Goal: Feedback & Contribution: Leave review/rating

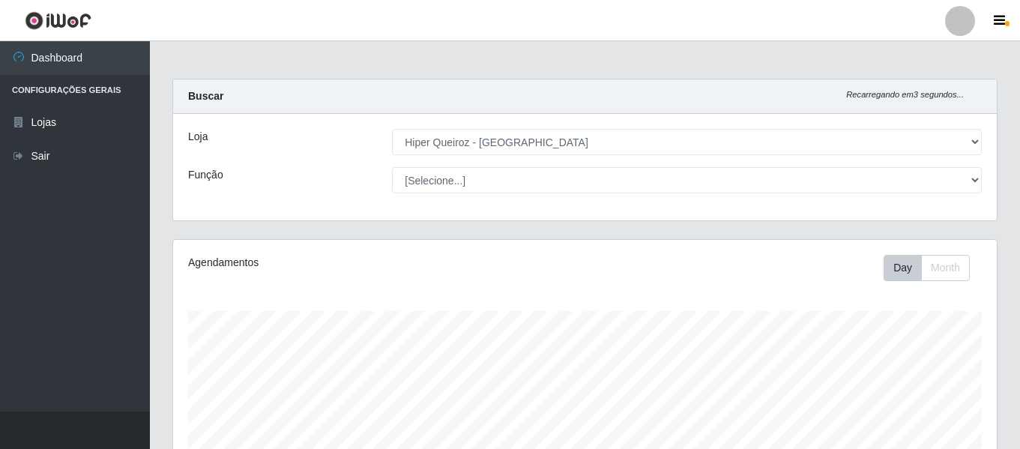
select select "497"
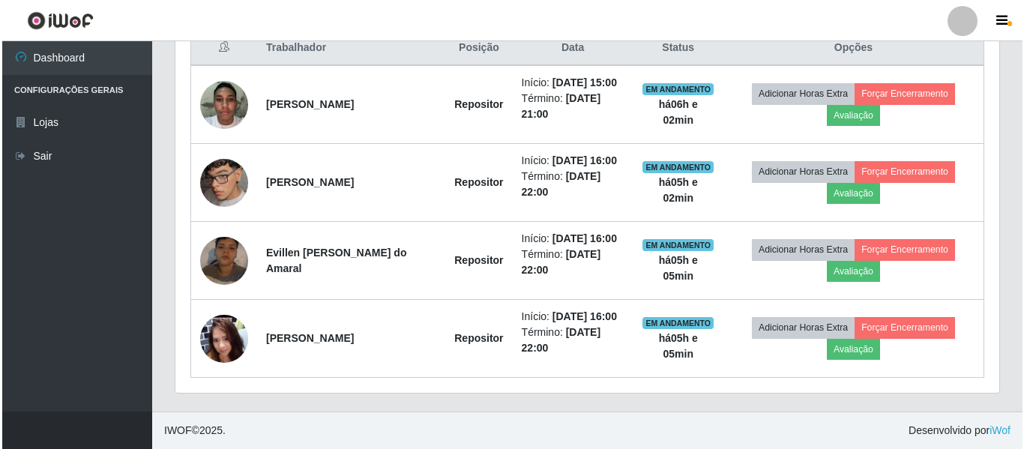
scroll to position [311, 824]
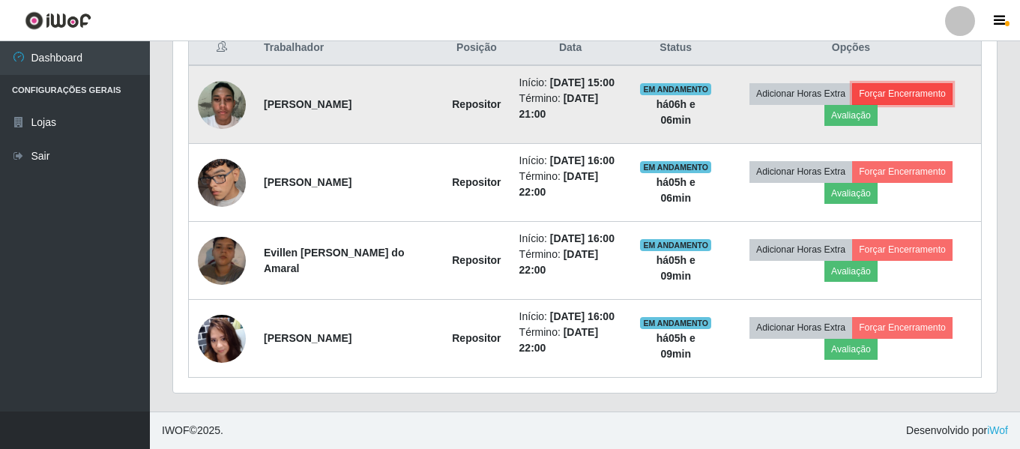
click at [931, 88] on button "Forçar Encerramento" at bounding box center [902, 93] width 100 height 21
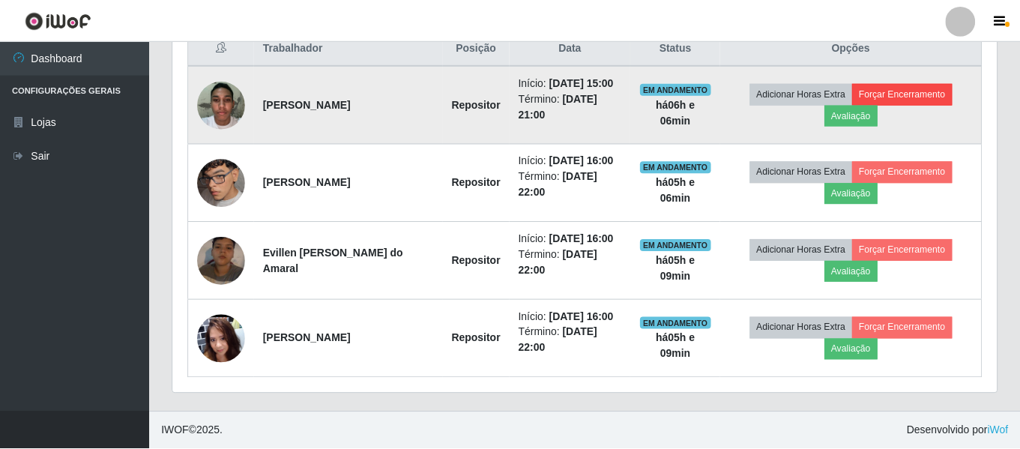
scroll to position [311, 816]
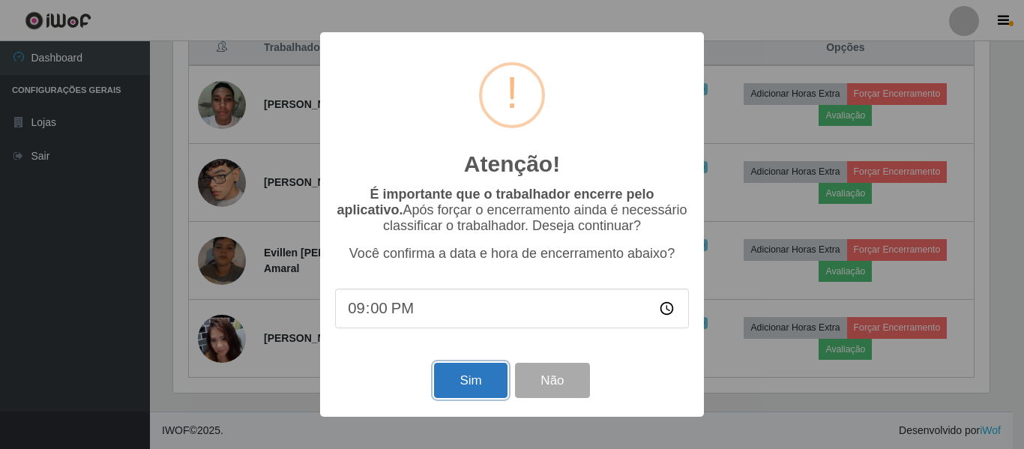
click at [464, 391] on button "Sim" at bounding box center [470, 380] width 73 height 35
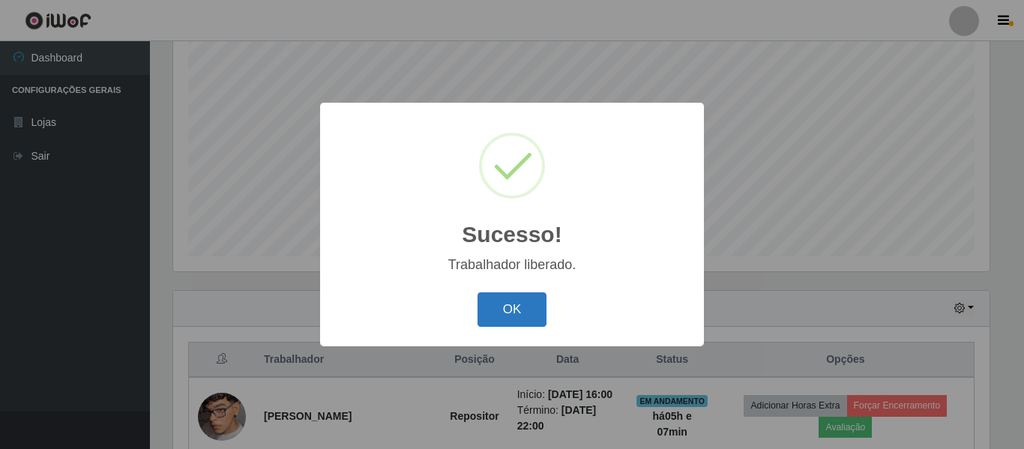
click at [532, 319] on button "OK" at bounding box center [512, 309] width 70 height 35
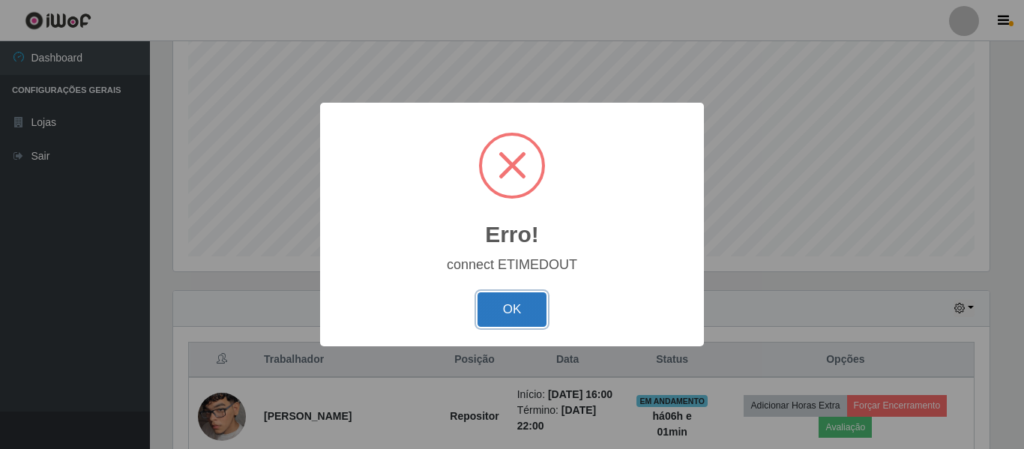
click at [533, 307] on button "OK" at bounding box center [512, 309] width 70 height 35
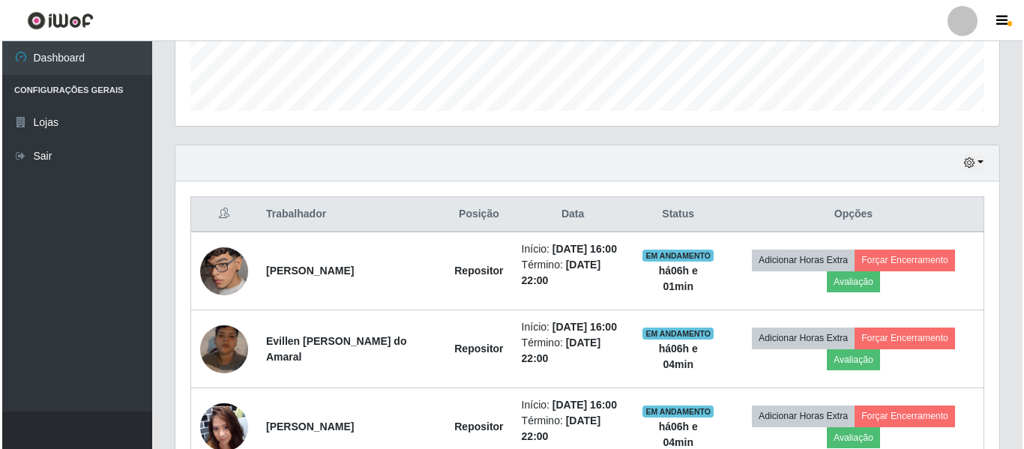
scroll to position [429, 0]
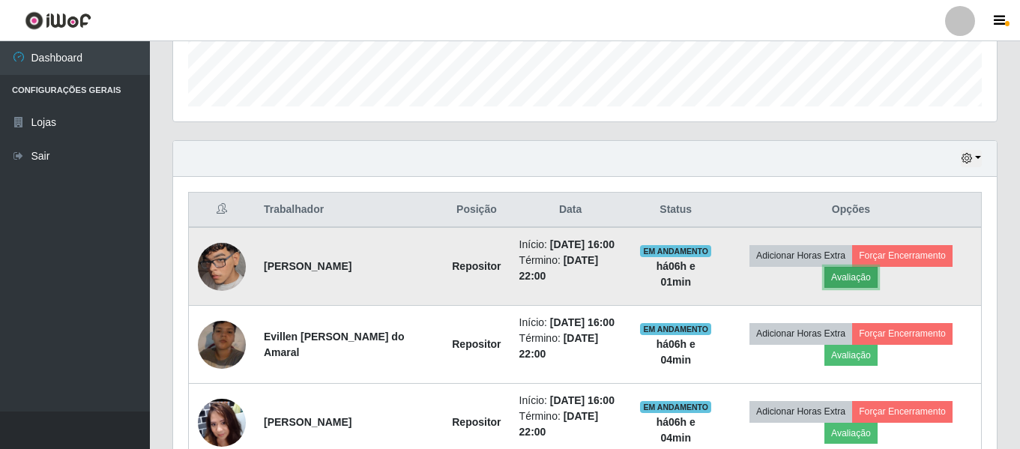
click at [867, 280] on button "Avaliação" at bounding box center [850, 277] width 53 height 21
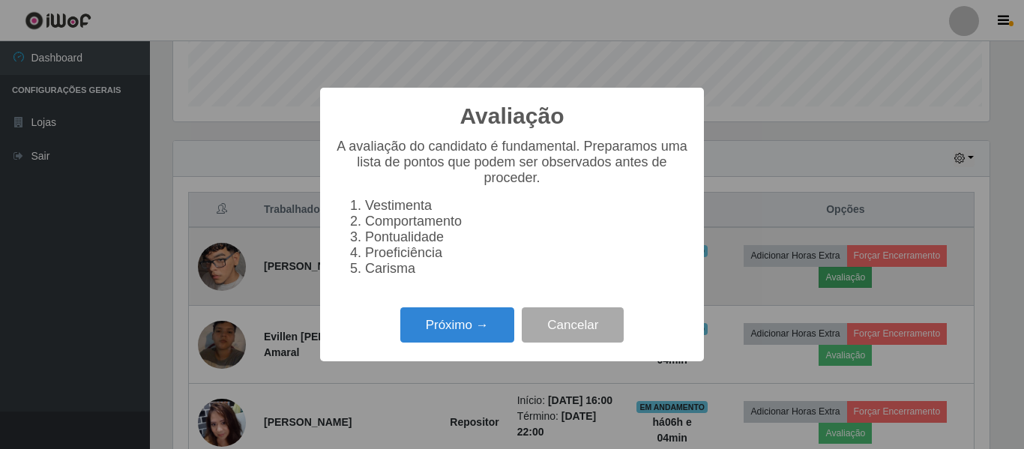
scroll to position [311, 816]
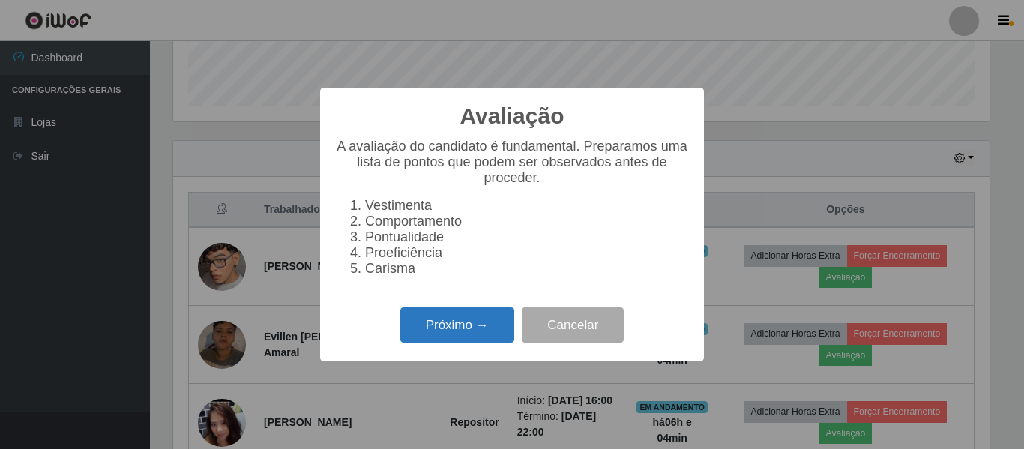
click at [477, 337] on button "Próximo →" at bounding box center [457, 324] width 114 height 35
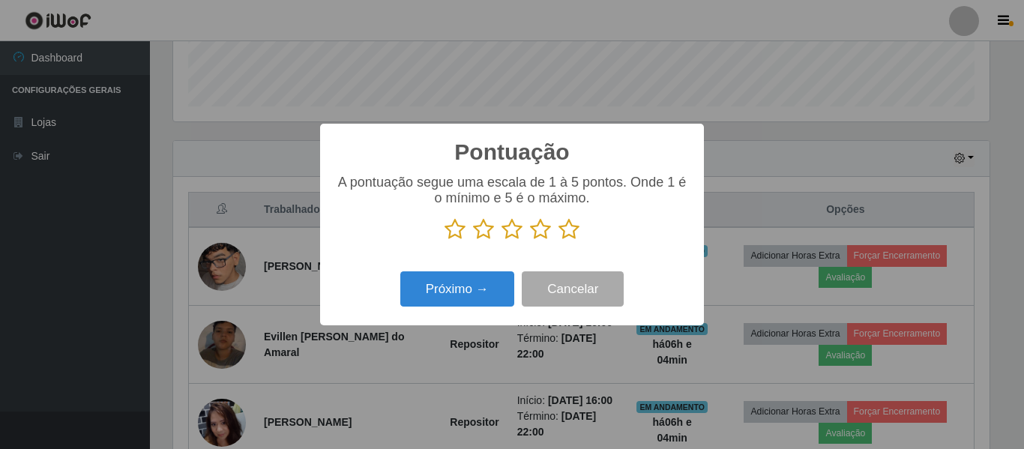
click at [453, 233] on icon at bounding box center [454, 229] width 21 height 22
click at [444, 241] on input "radio" at bounding box center [444, 241] width 0 height 0
click at [488, 231] on icon at bounding box center [483, 229] width 21 height 22
click at [473, 241] on input "radio" at bounding box center [473, 241] width 0 height 0
click at [505, 234] on icon at bounding box center [511, 229] width 21 height 22
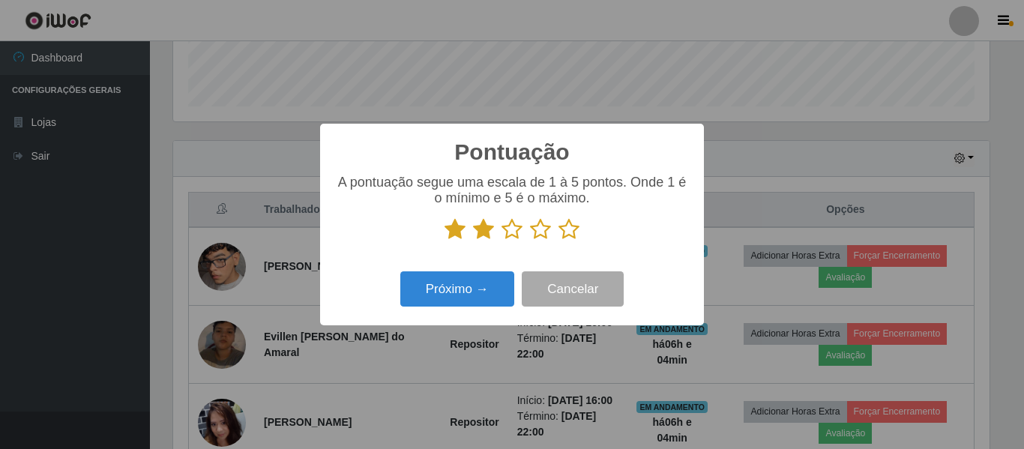
click at [501, 241] on input "radio" at bounding box center [501, 241] width 0 height 0
click at [555, 228] on p at bounding box center [512, 229] width 354 height 22
click at [539, 231] on icon at bounding box center [540, 229] width 21 height 22
click at [530, 241] on input "radio" at bounding box center [530, 241] width 0 height 0
click at [476, 291] on button "Próximo →" at bounding box center [457, 288] width 114 height 35
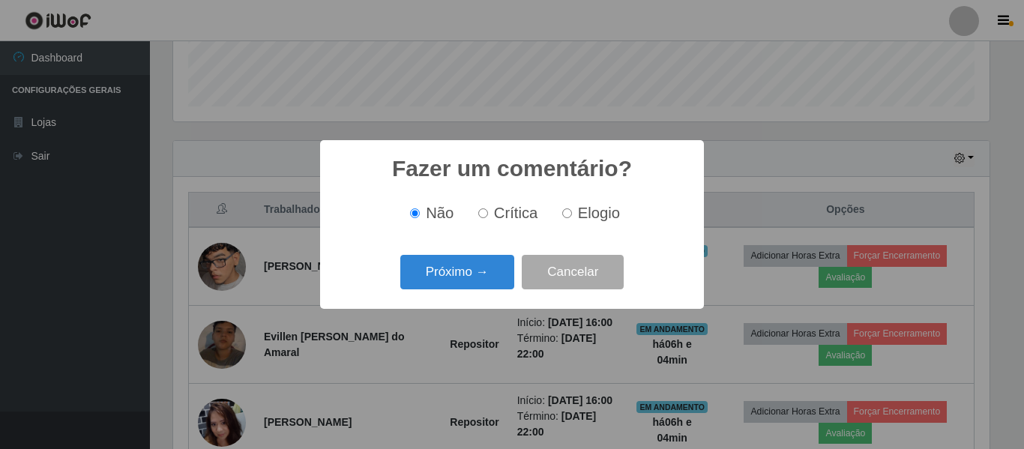
click at [570, 210] on label "Elogio" at bounding box center [588, 213] width 64 height 17
click at [566, 218] on input "Elogio" at bounding box center [567, 213] width 10 height 10
radio input "true"
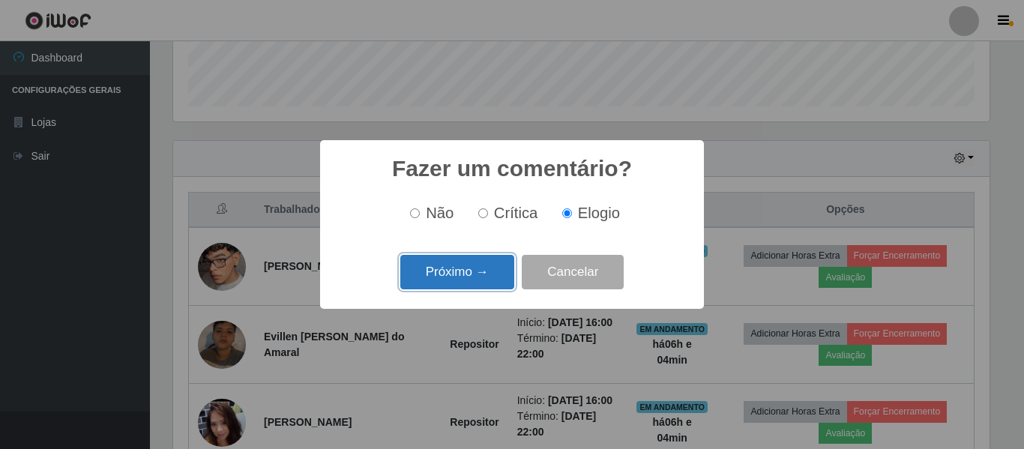
click at [489, 264] on button "Próximo →" at bounding box center [457, 272] width 114 height 35
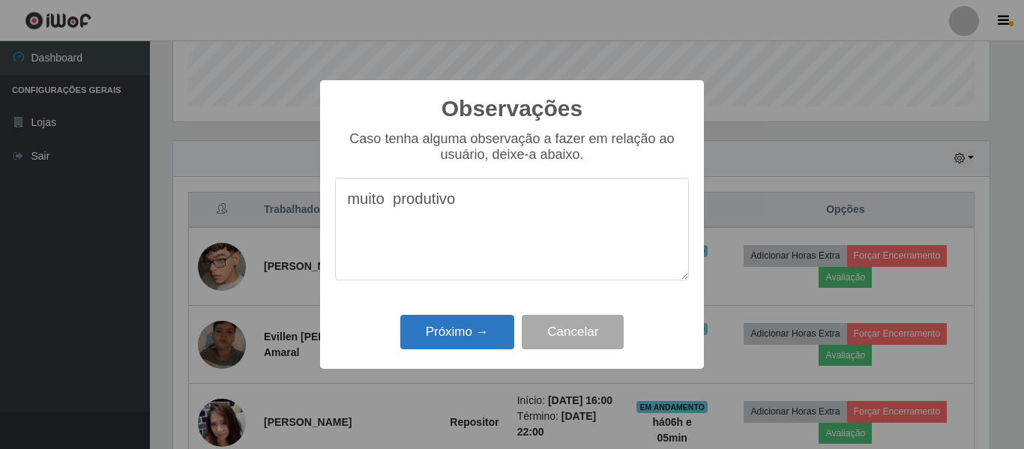
type textarea "muito produtivo"
click at [436, 323] on button "Próximo →" at bounding box center [457, 332] width 114 height 35
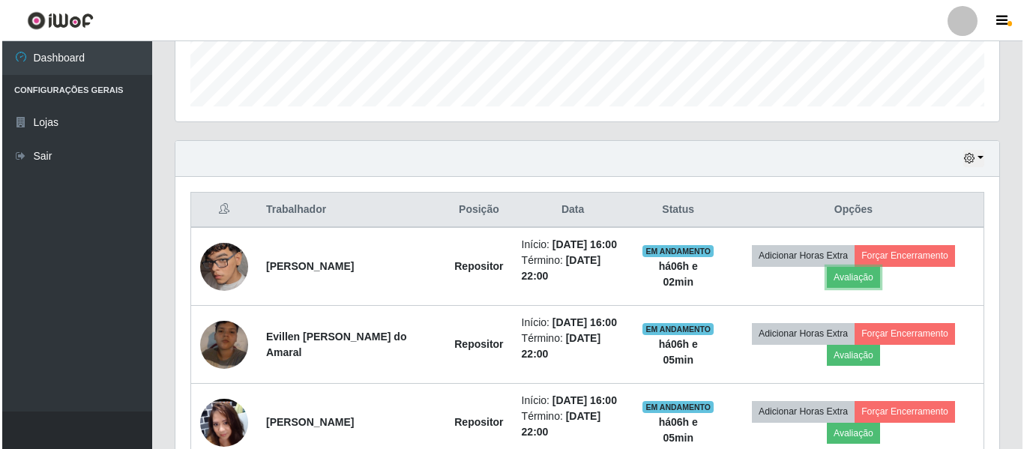
scroll to position [311, 824]
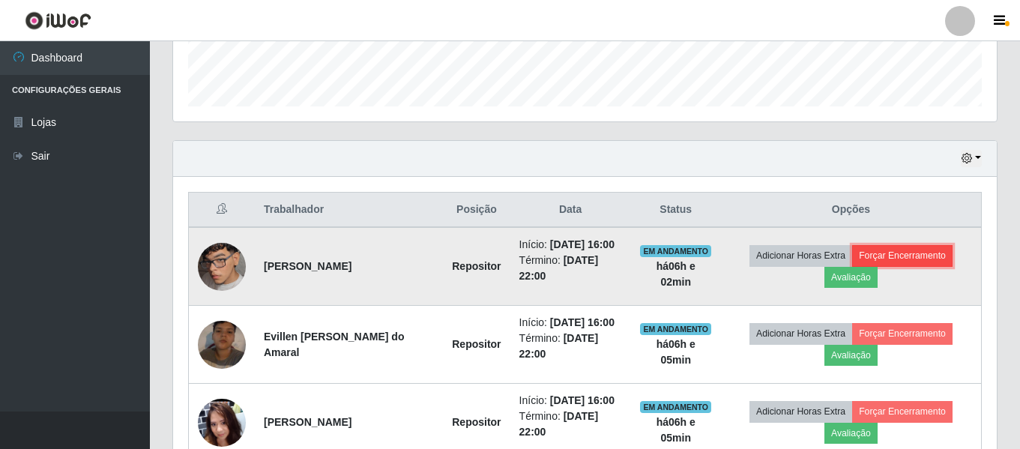
click at [899, 256] on button "Forçar Encerramento" at bounding box center [902, 255] width 100 height 21
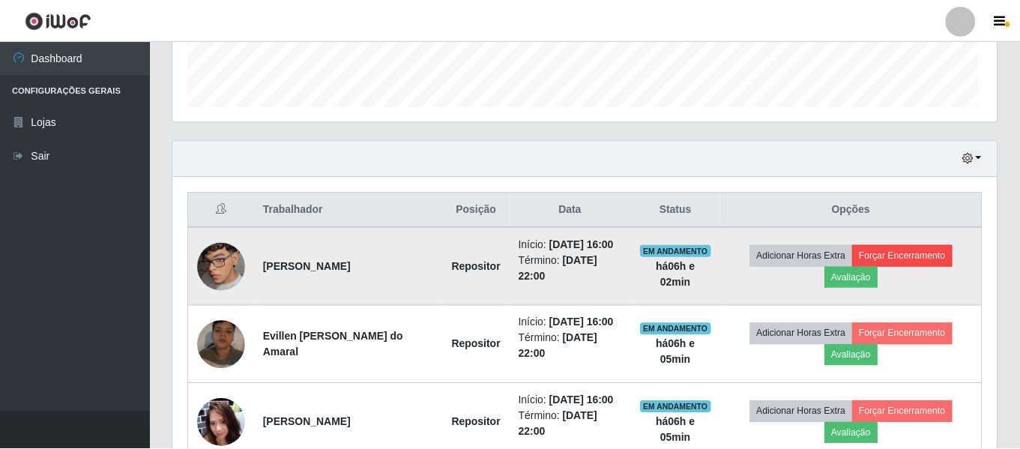
scroll to position [311, 816]
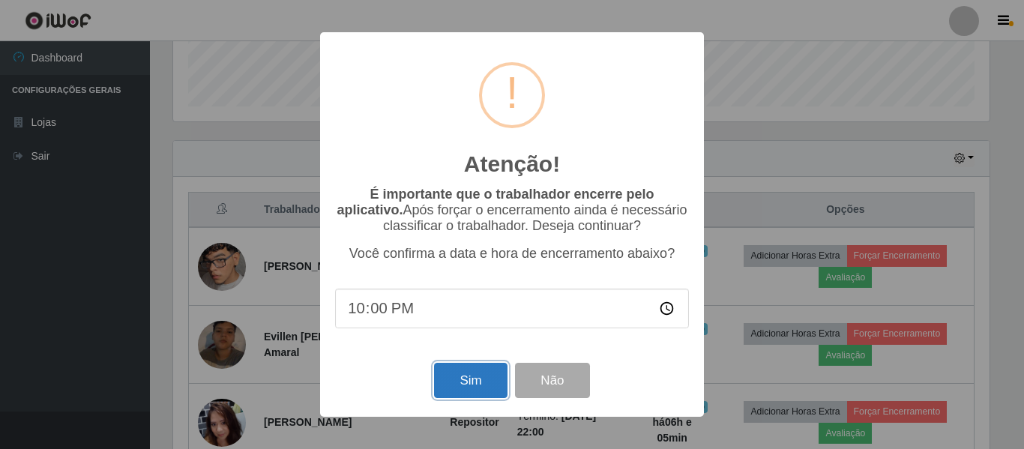
click at [445, 387] on button "Sim" at bounding box center [470, 380] width 73 height 35
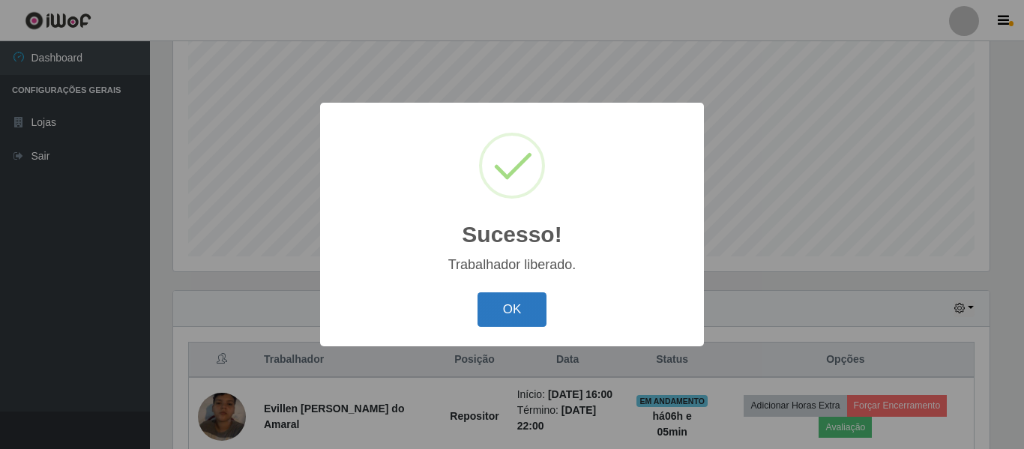
click at [533, 298] on button "OK" at bounding box center [512, 309] width 70 height 35
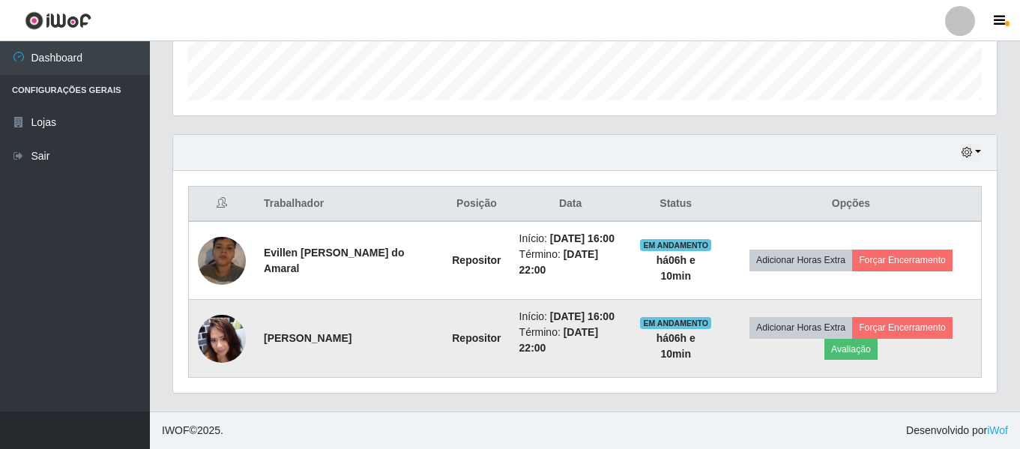
scroll to position [280, 0]
